Goal: Information Seeking & Learning: Learn about a topic

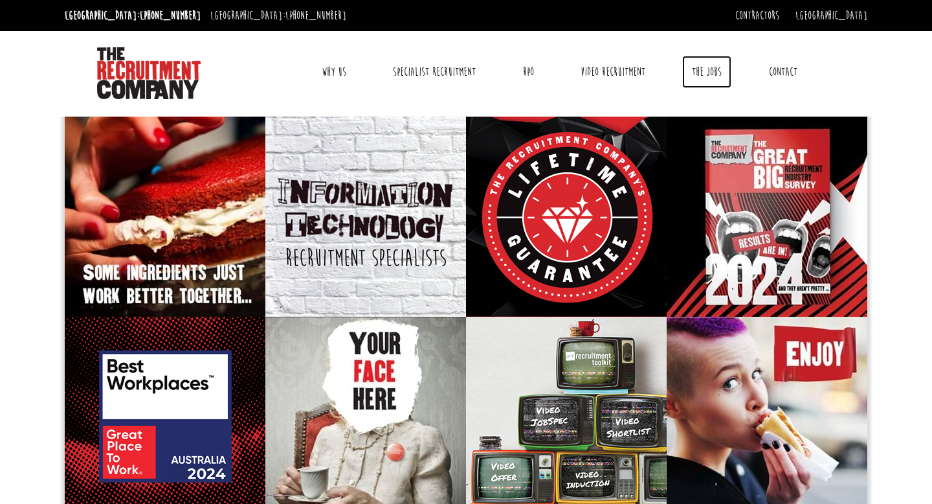
click at [682, 74] on link "The Jobs" at bounding box center [706, 72] width 49 height 32
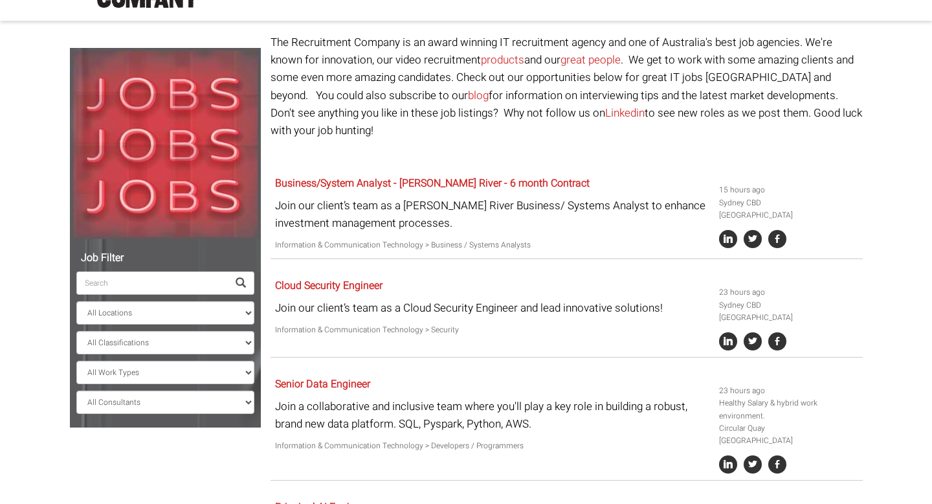
scroll to position [89, 0]
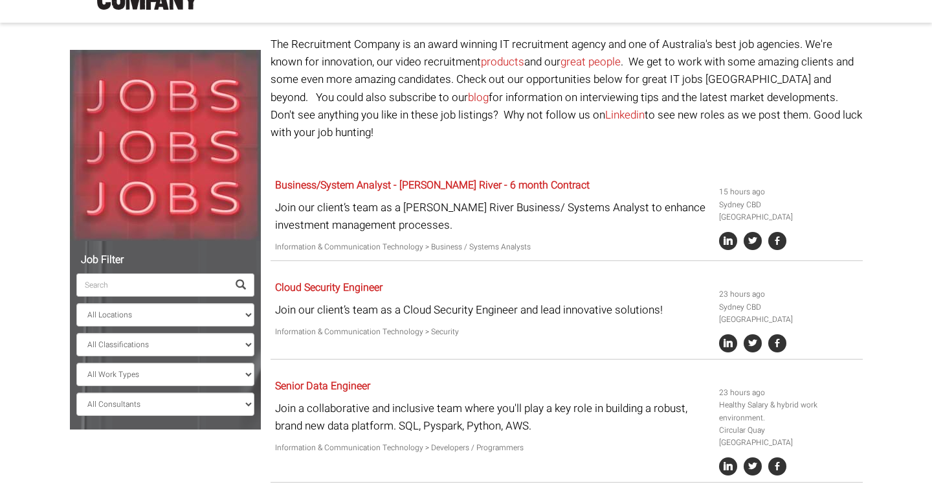
click at [181, 286] on input "search" at bounding box center [152, 284] width 152 height 23
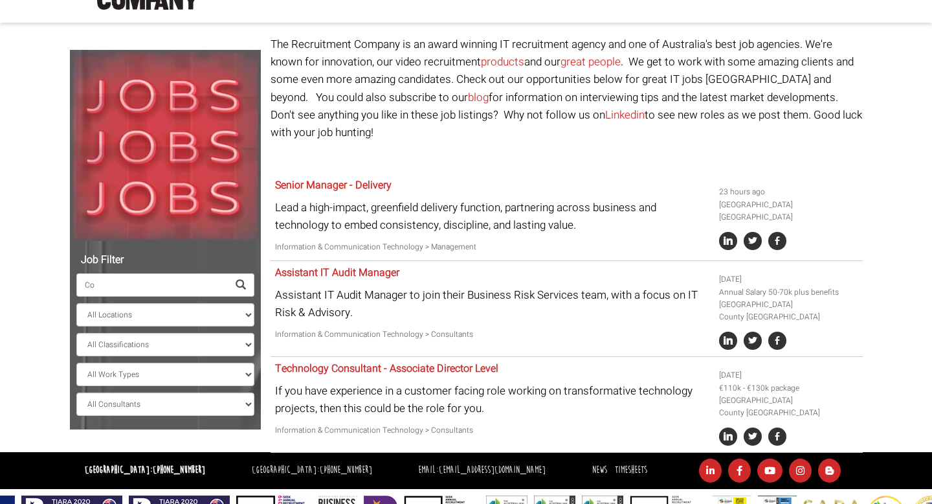
type input "C"
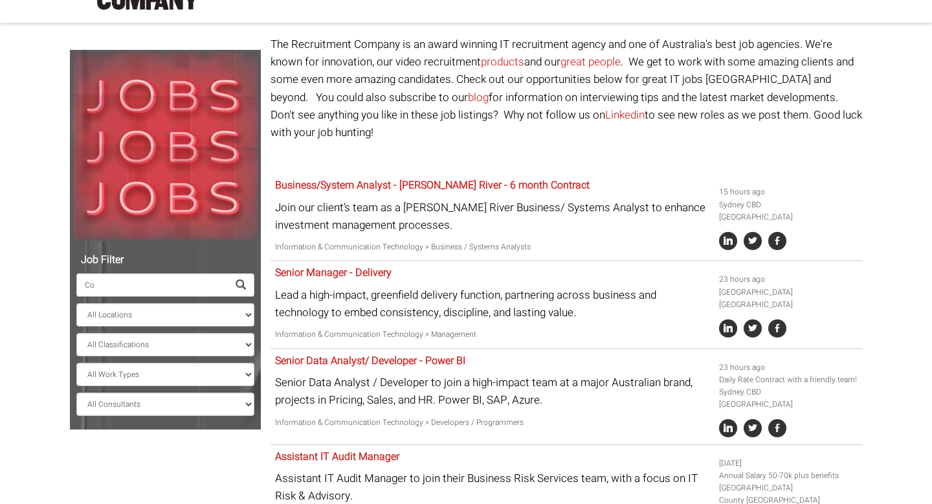
type input "C"
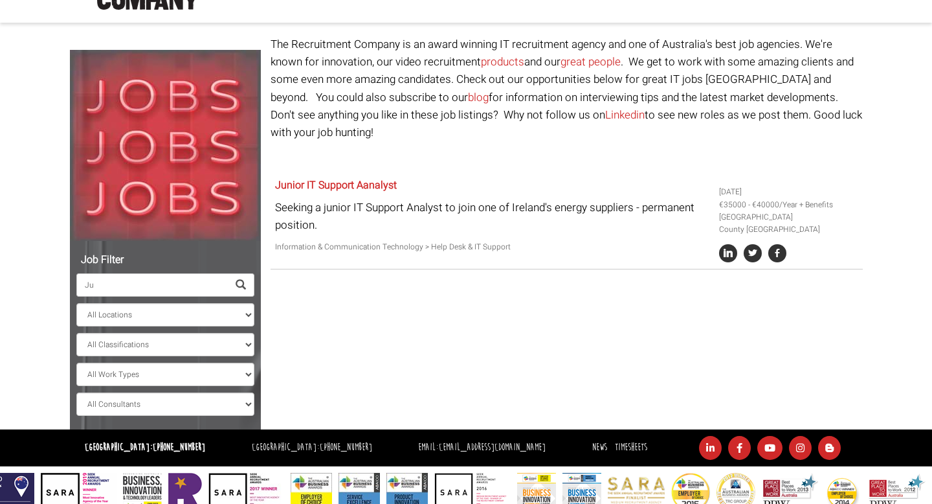
type input "J"
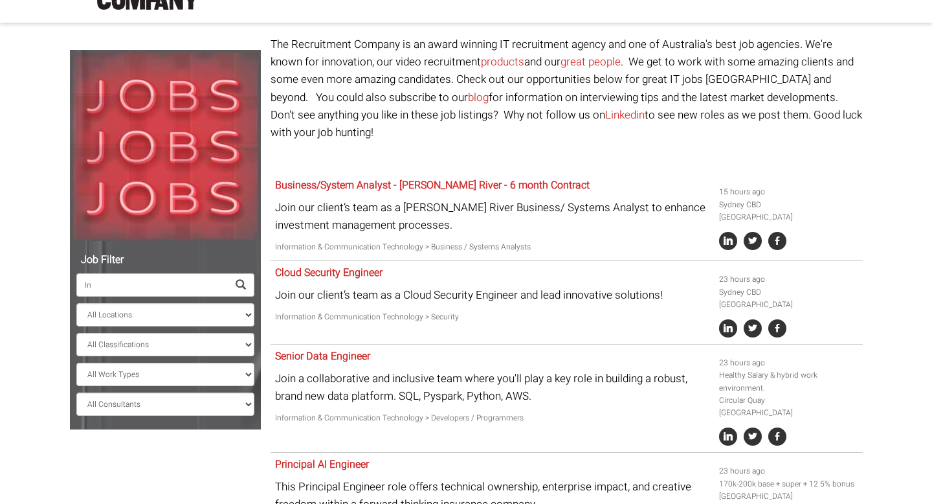
type input "I"
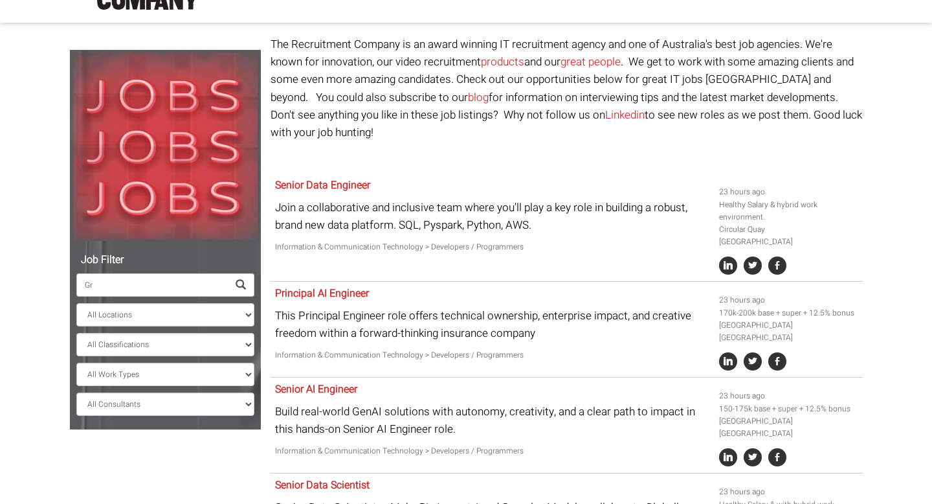
type input "G"
